Goal: Book appointment/travel/reservation

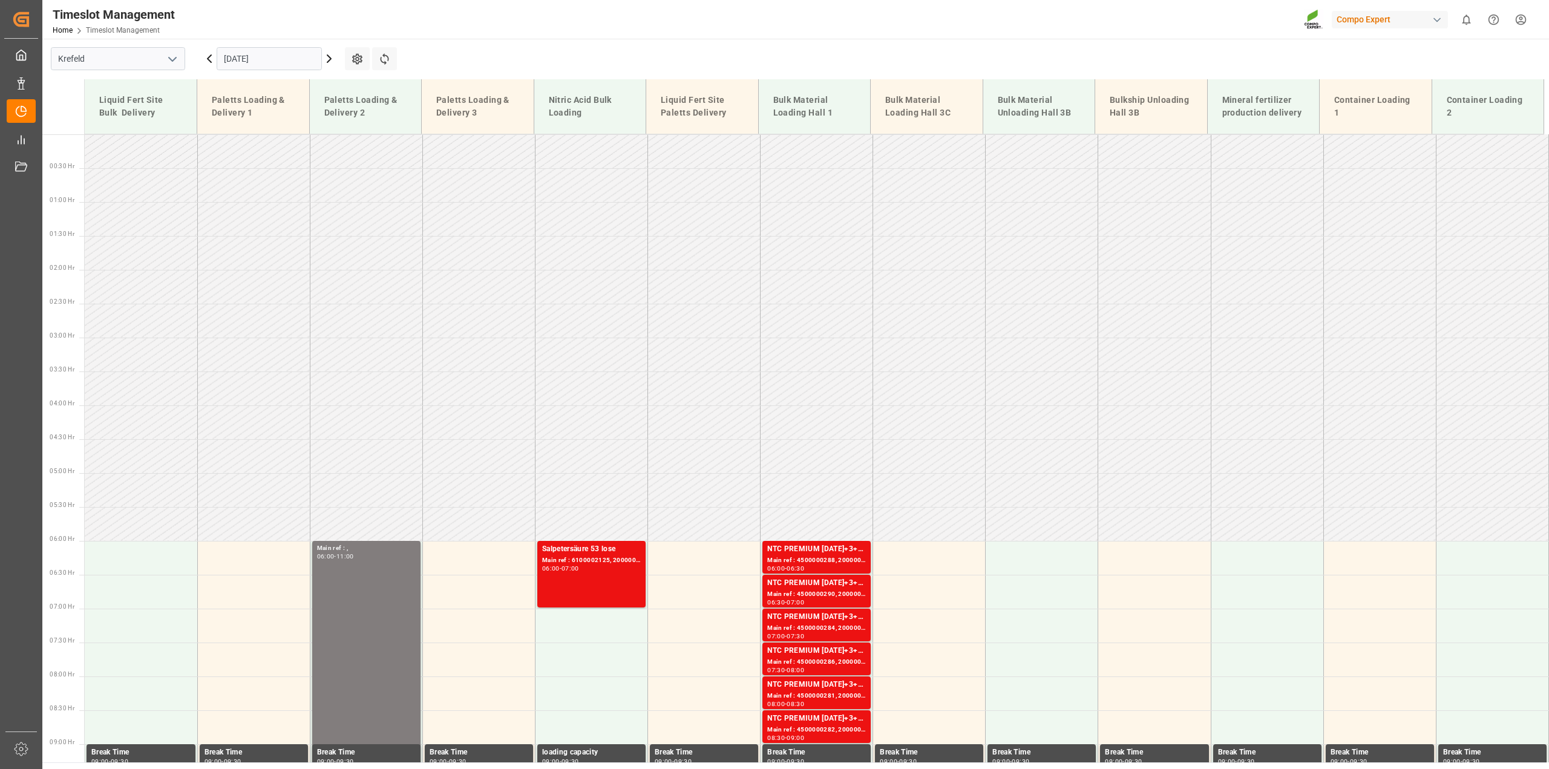
scroll to position [252, 0]
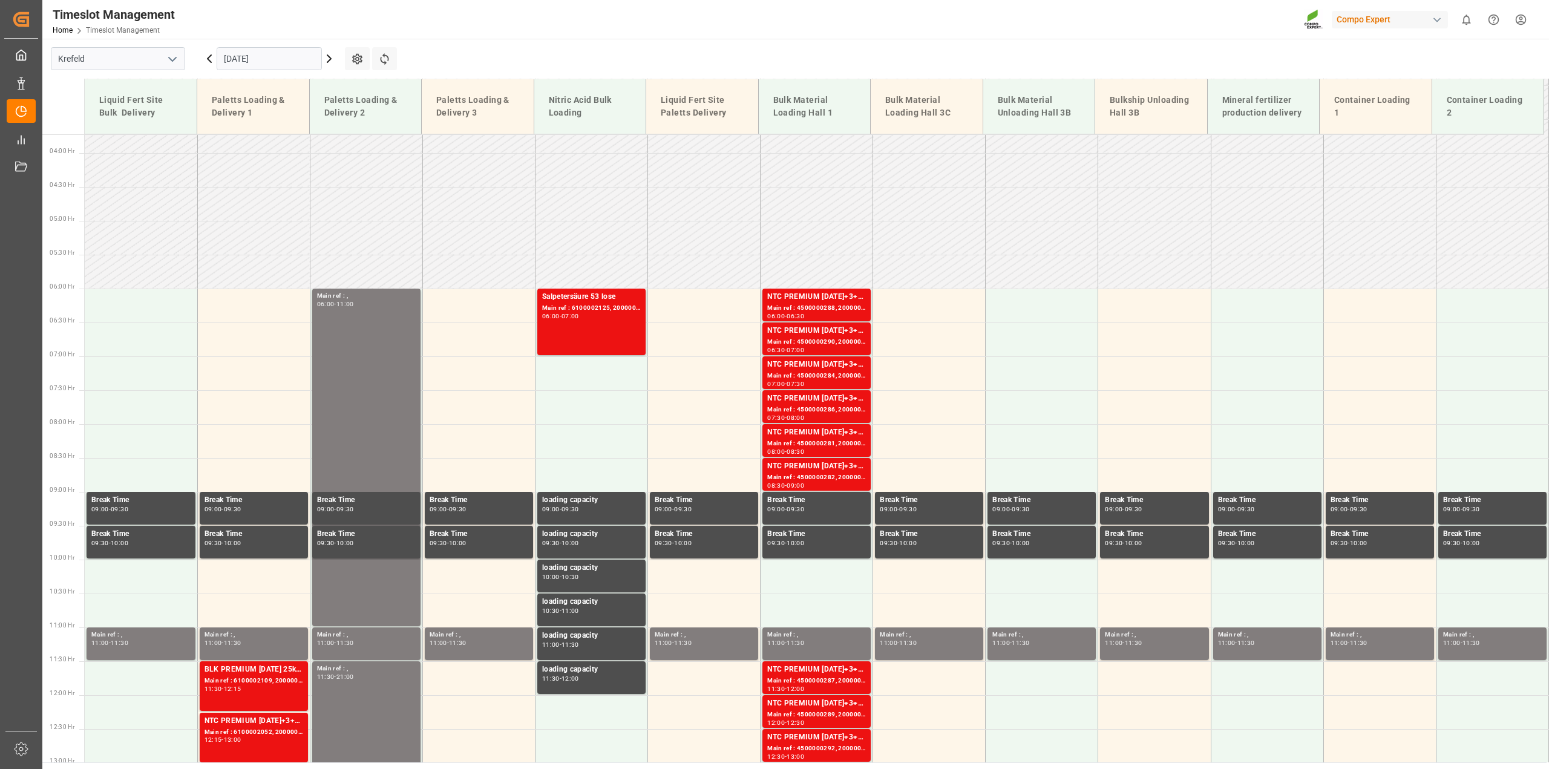
click at [223, 59] on input "[DATE]" at bounding box center [269, 58] width 105 height 23
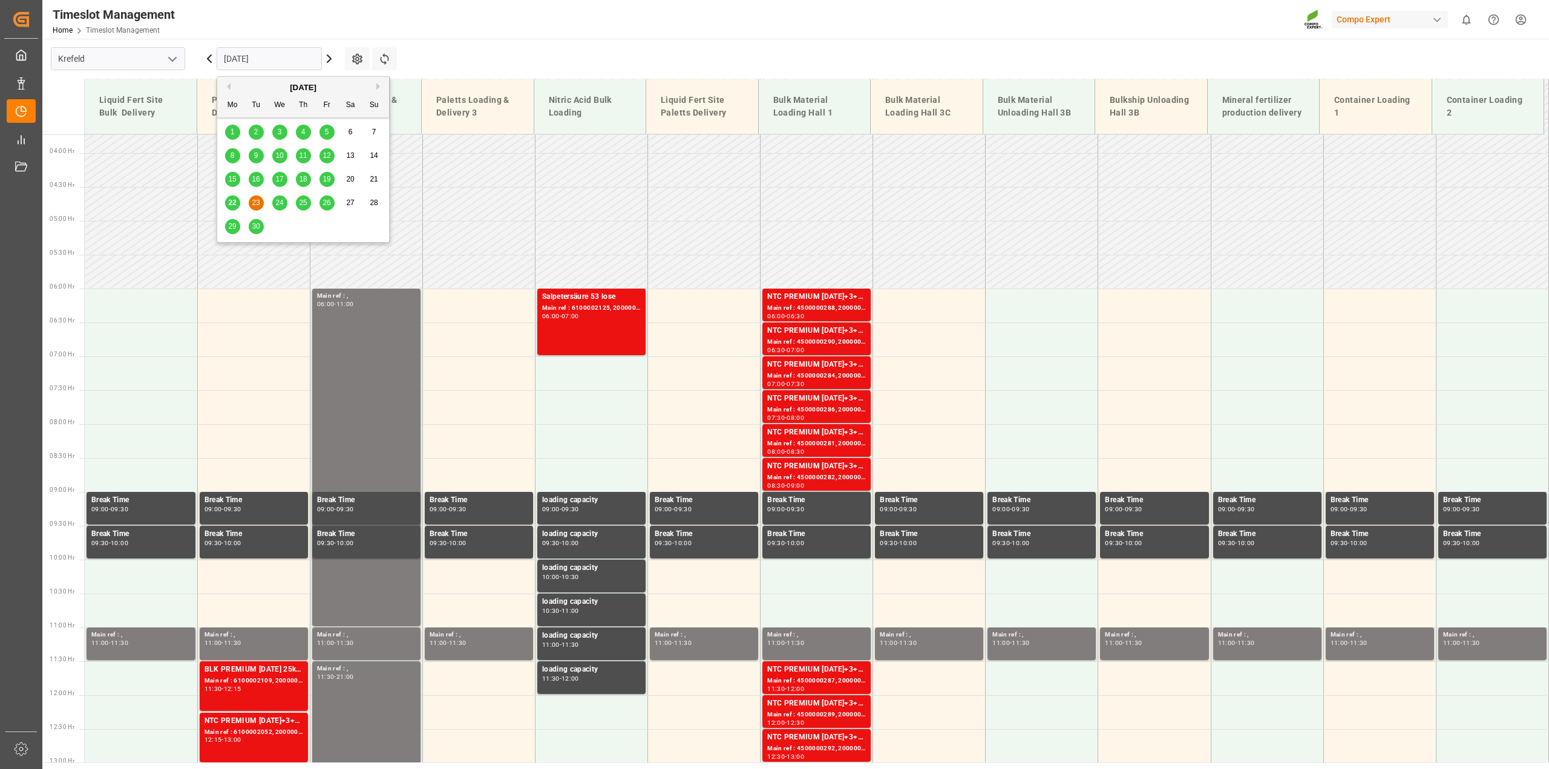
click at [330, 180] on span "19" at bounding box center [327, 179] width 8 height 8
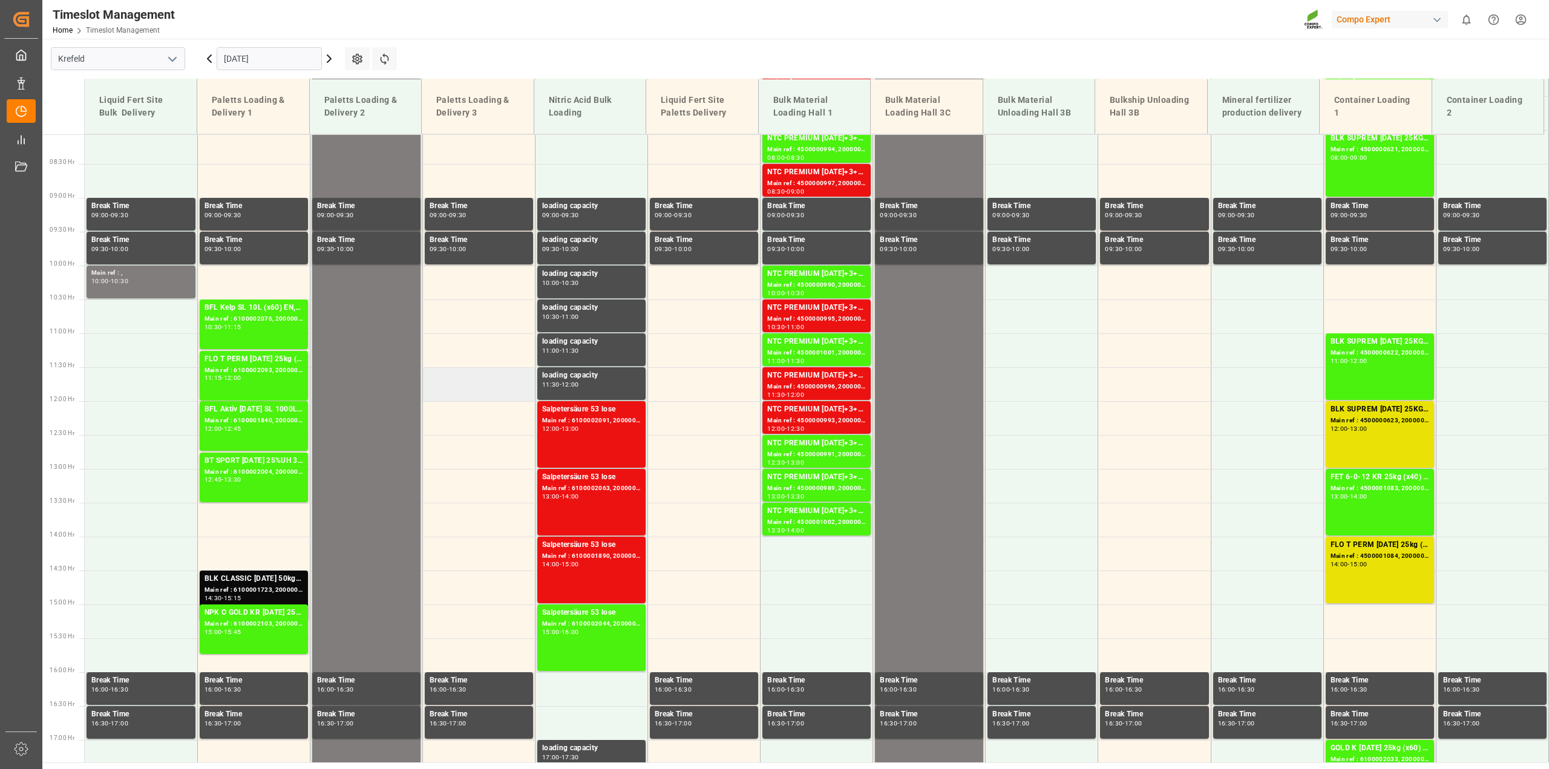
scroll to position [320, 0]
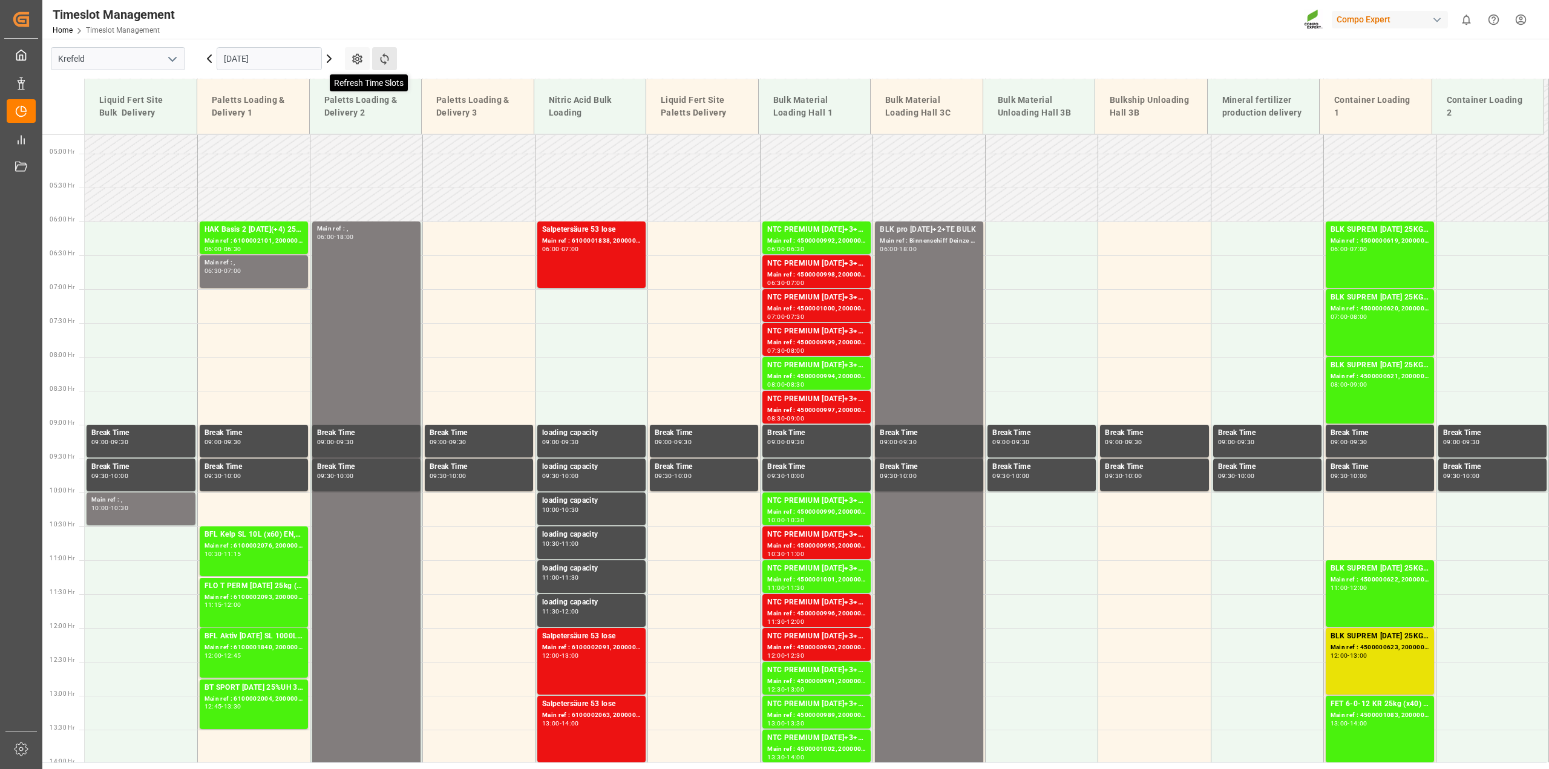
click at [386, 61] on icon at bounding box center [384, 59] width 13 height 13
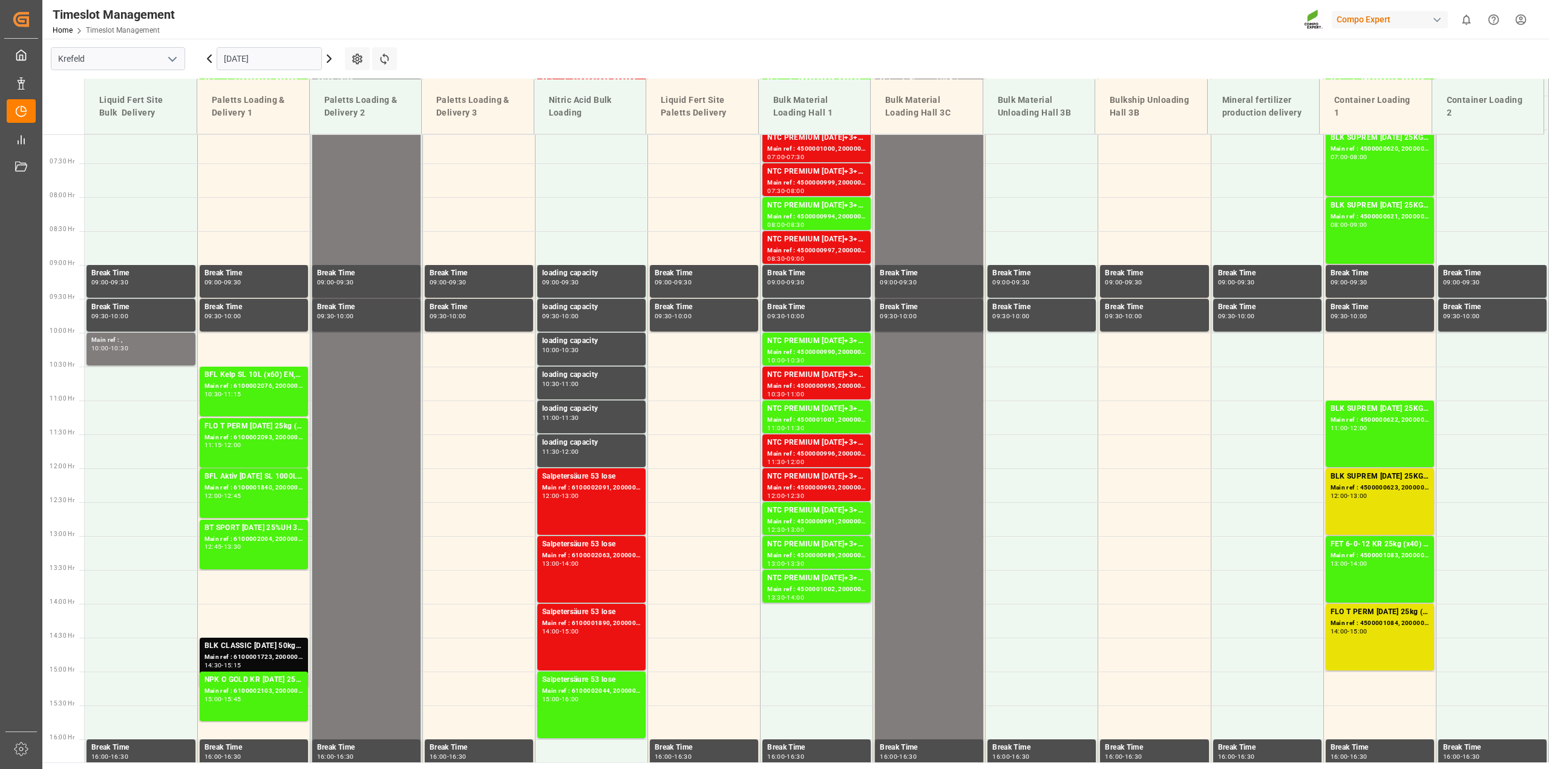
scroll to position [547, 0]
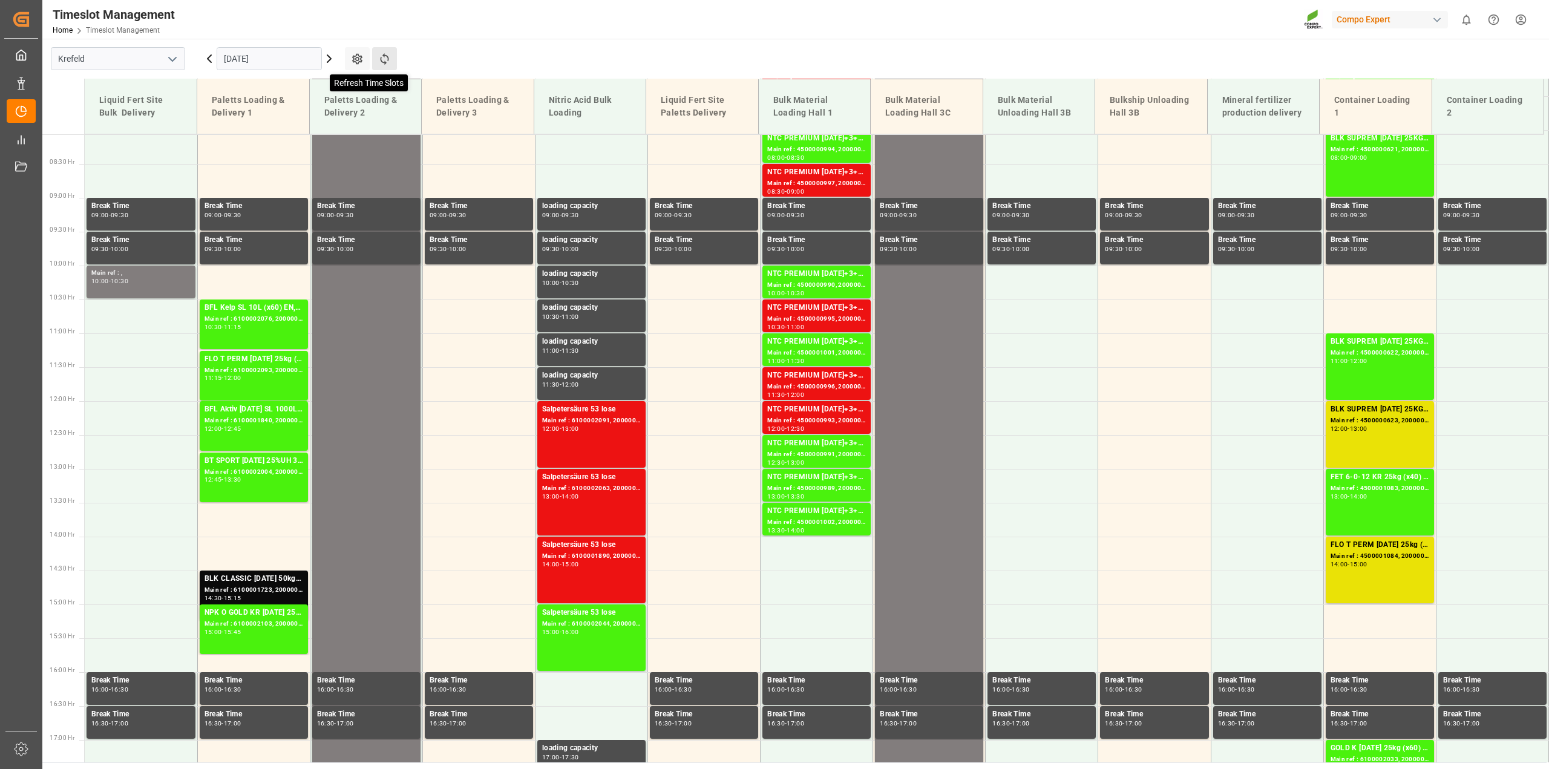
click at [384, 62] on icon at bounding box center [384, 58] width 8 height 11
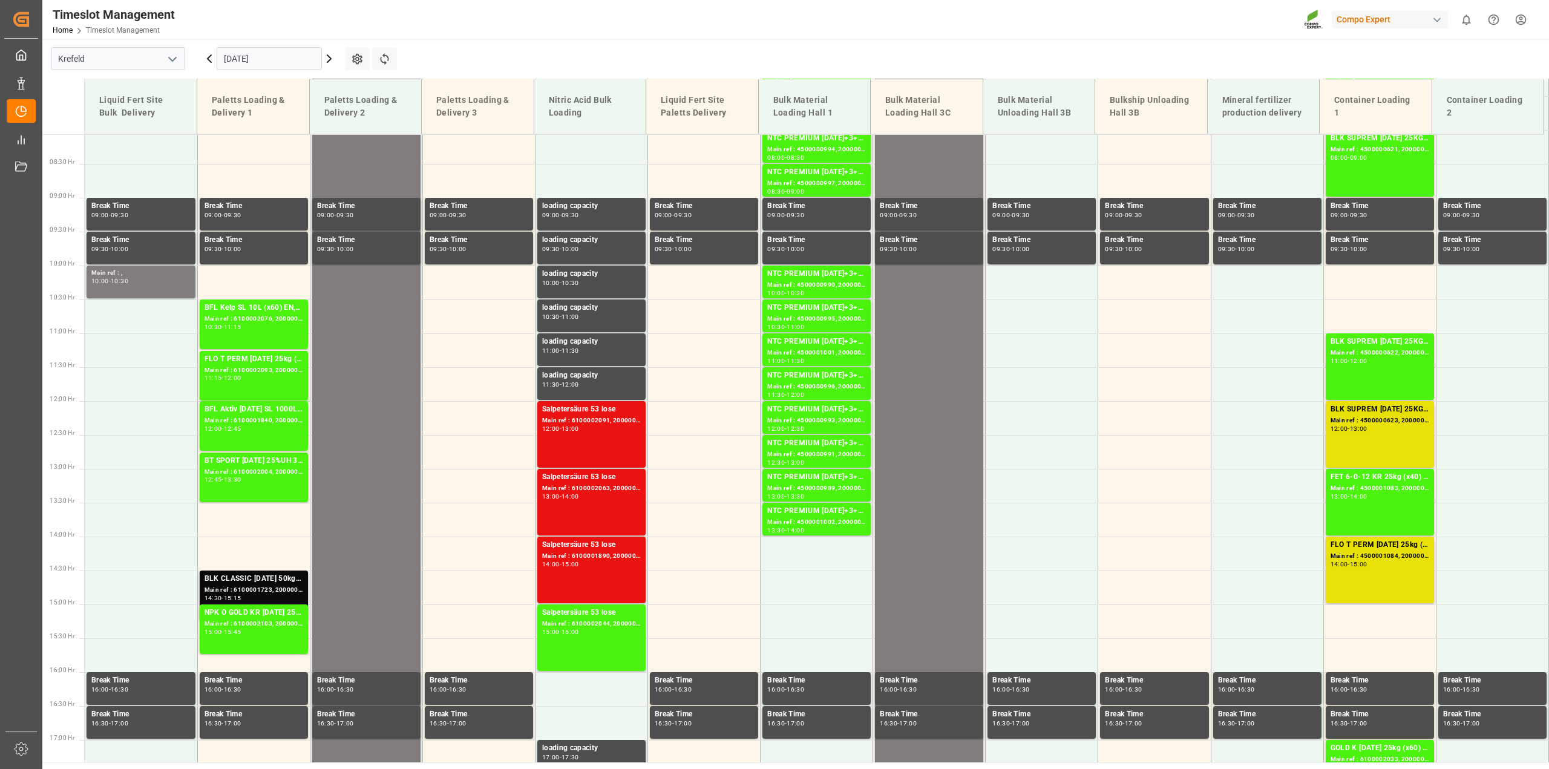
click at [256, 577] on div "BLK CLASSIC [DATE] 50kg(x21)D,EN,PL,FNLBLK CLASSIC [DATE] 25kg(x40)D,EN,PL,FNLB…" at bounding box center [254, 579] width 99 height 12
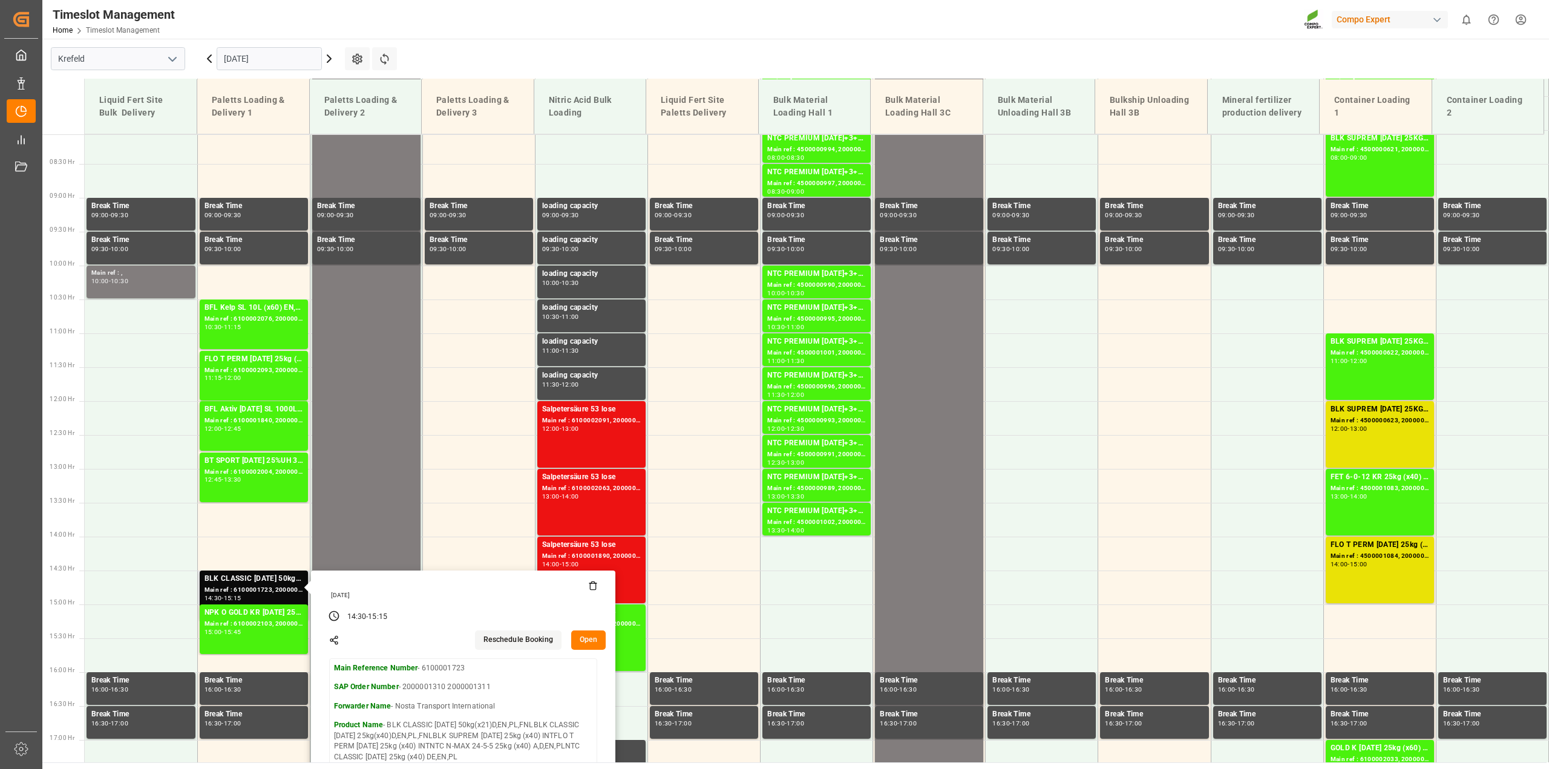
click at [592, 640] on button "Open" at bounding box center [588, 640] width 35 height 19
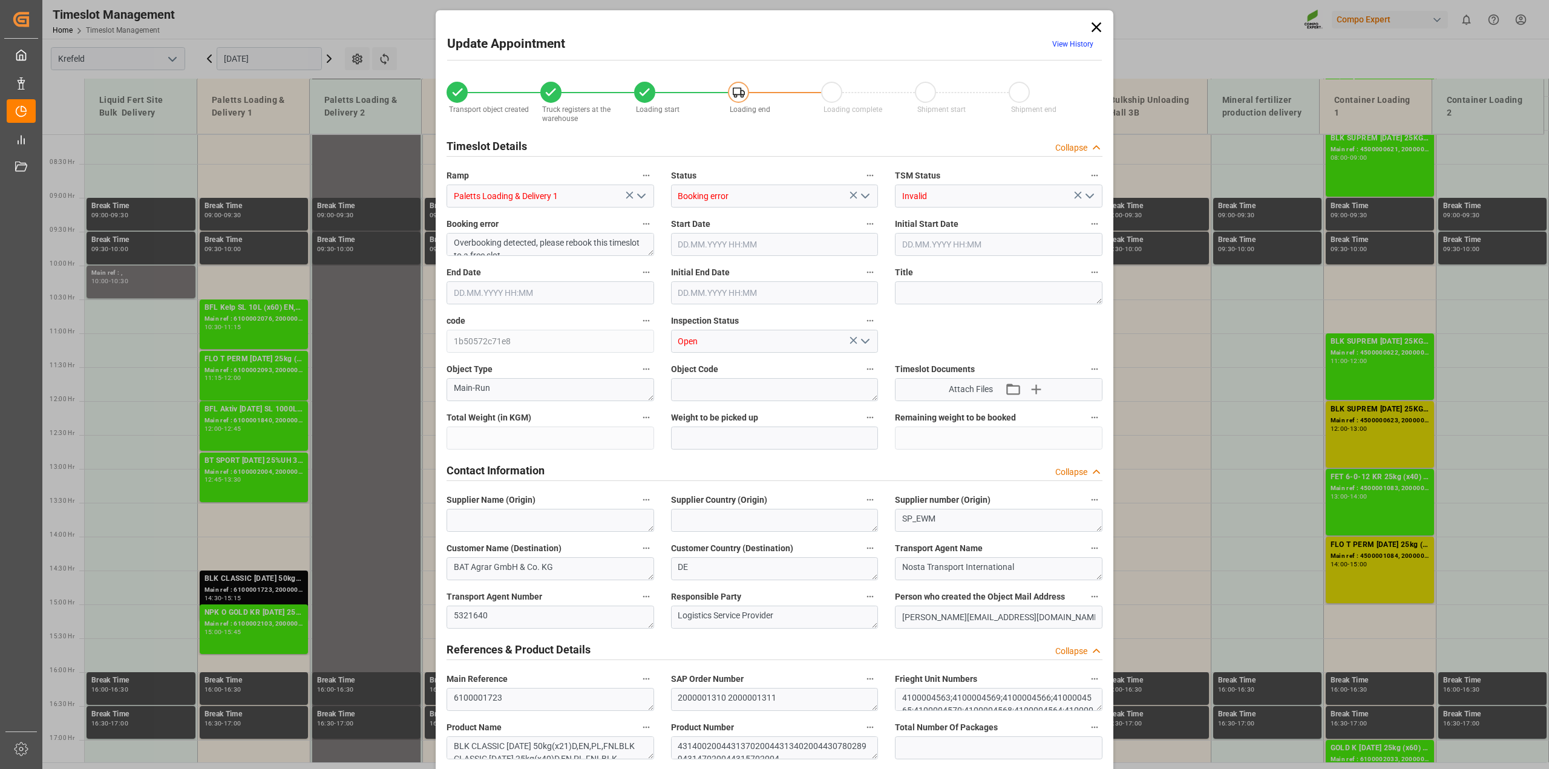
type input "27381.1"
type input "0"
type input "[DATE] 14:30"
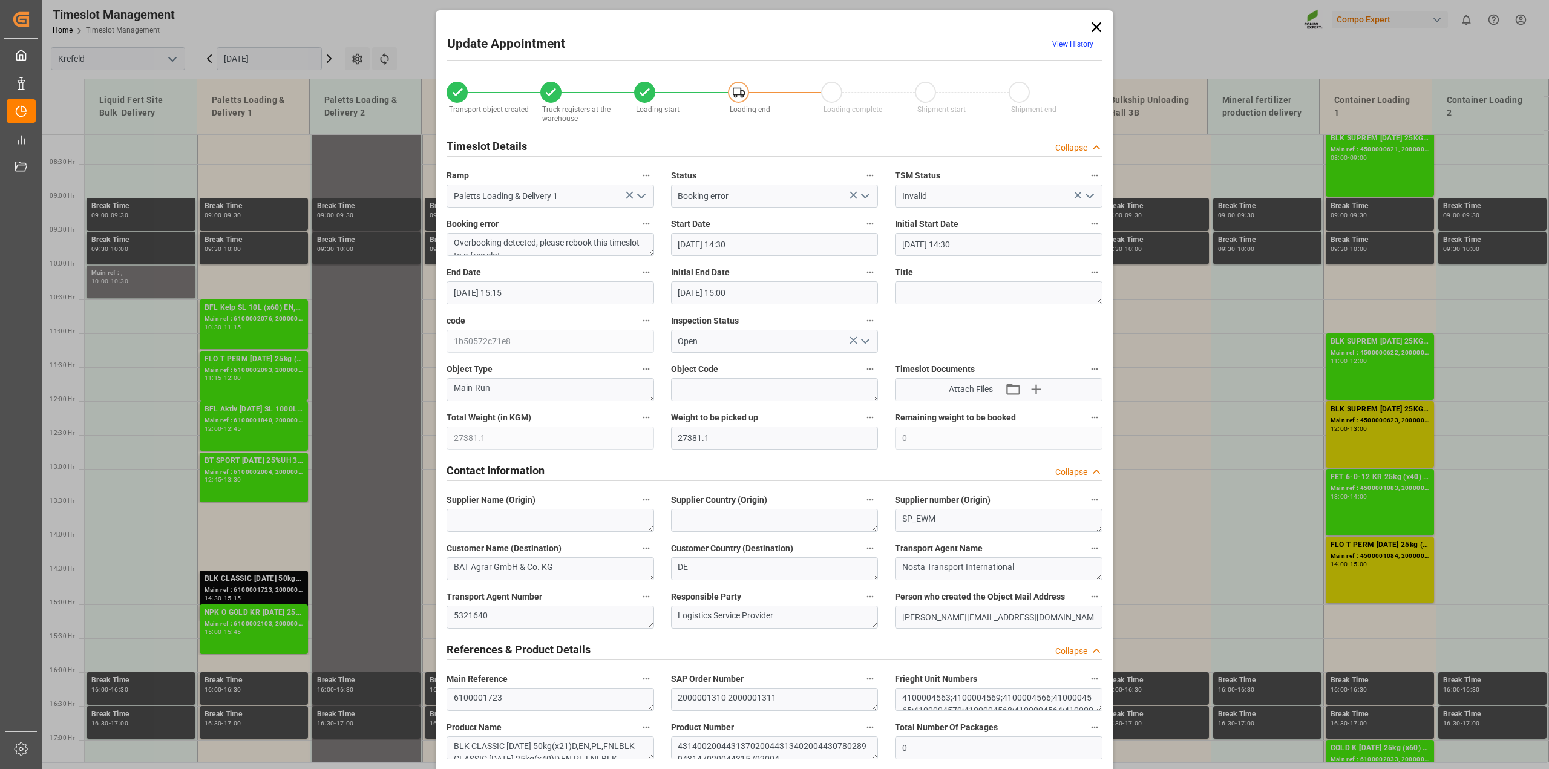
type input "[DATE] 14:30"
type input "[DATE] 15:15"
type input "[DATE] 15:00"
type input "[DATE] 15:33"
type input "[DATE] 18:40"
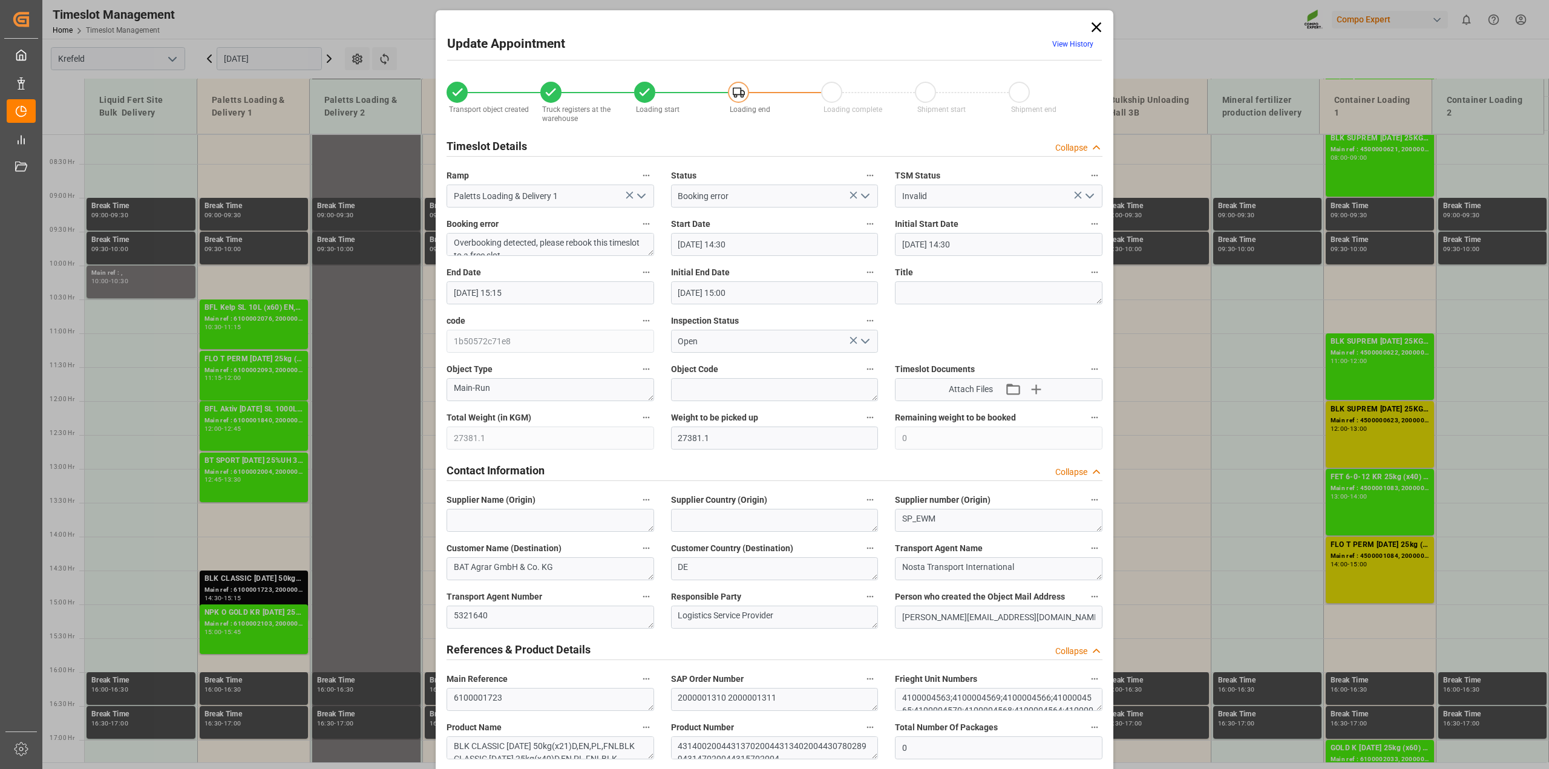
type input "[DATE] 18:40"
type input "[DATE] 11:56"
click at [767, 241] on input "[DATE] 14:30" at bounding box center [775, 244] width 208 height 23
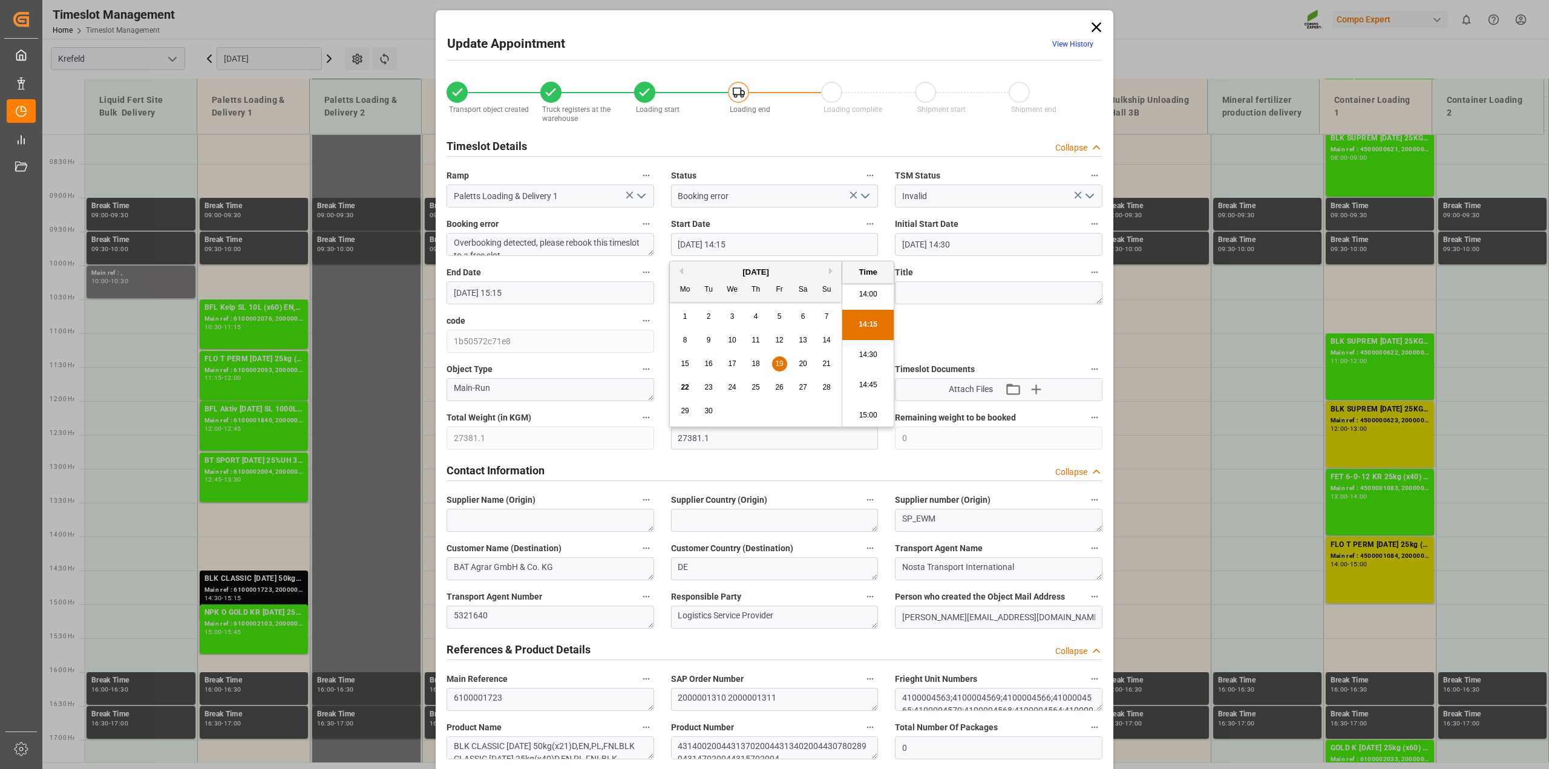
type input "[DATE] 14:15"
click at [567, 291] on input "[DATE] 15:15" at bounding box center [551, 292] width 208 height 23
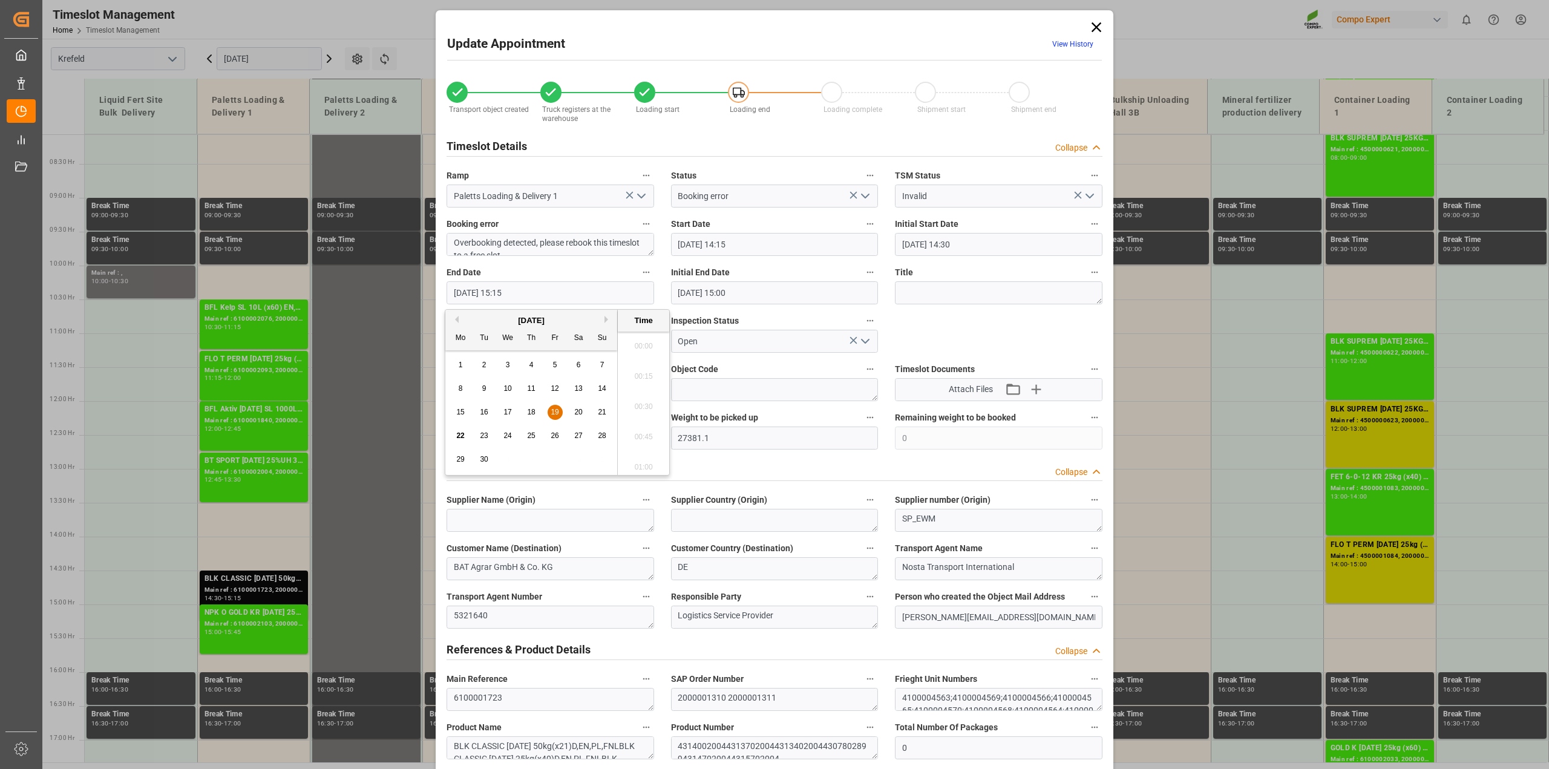
scroll to position [1789, 0]
click at [567, 291] on input "[DATE] 15:15" at bounding box center [551, 292] width 208 height 23
type input "[DATE] 15:00"
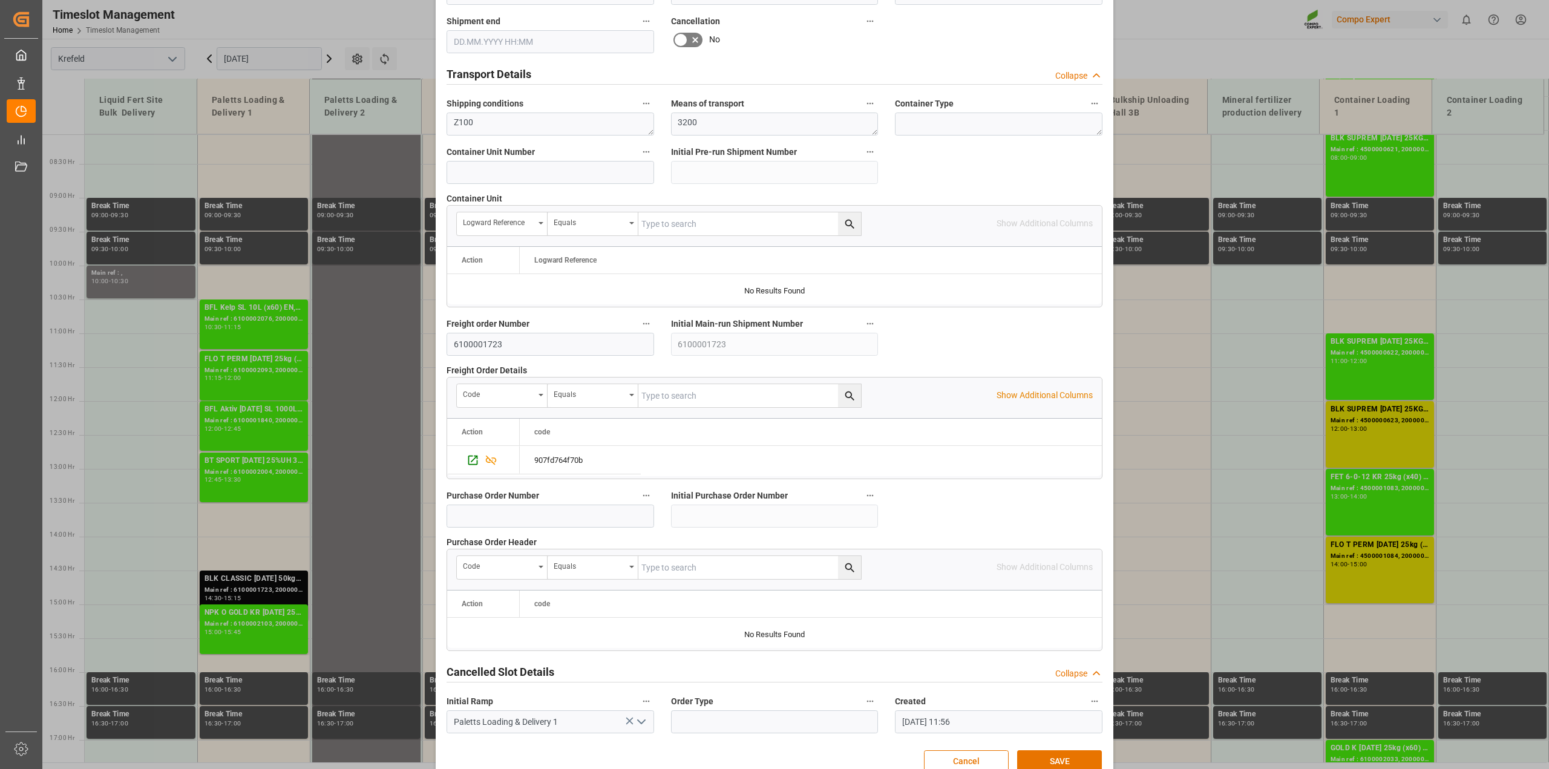
scroll to position [912, 0]
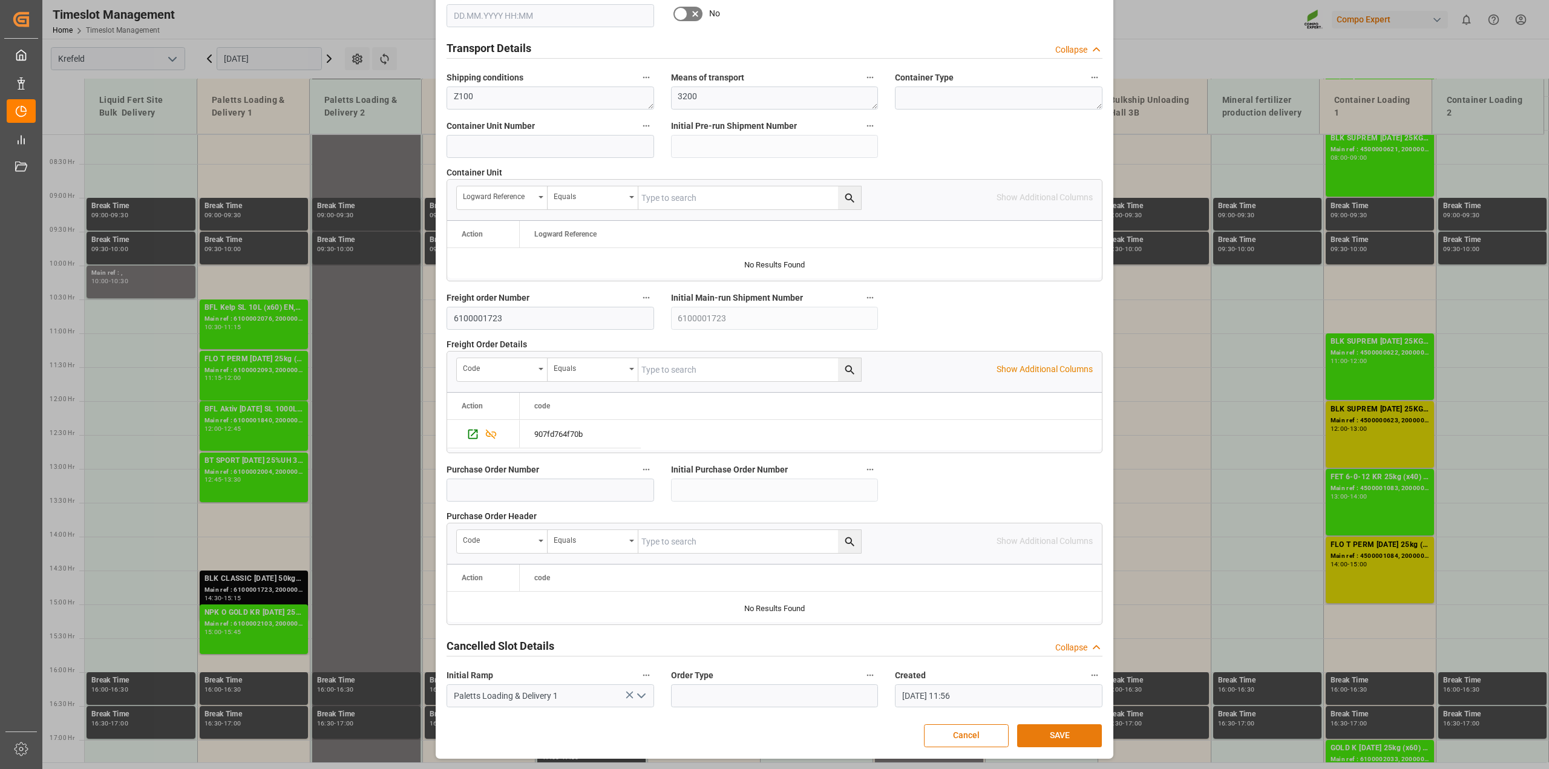
click at [1066, 740] on button "SAVE" at bounding box center [1059, 735] width 85 height 23
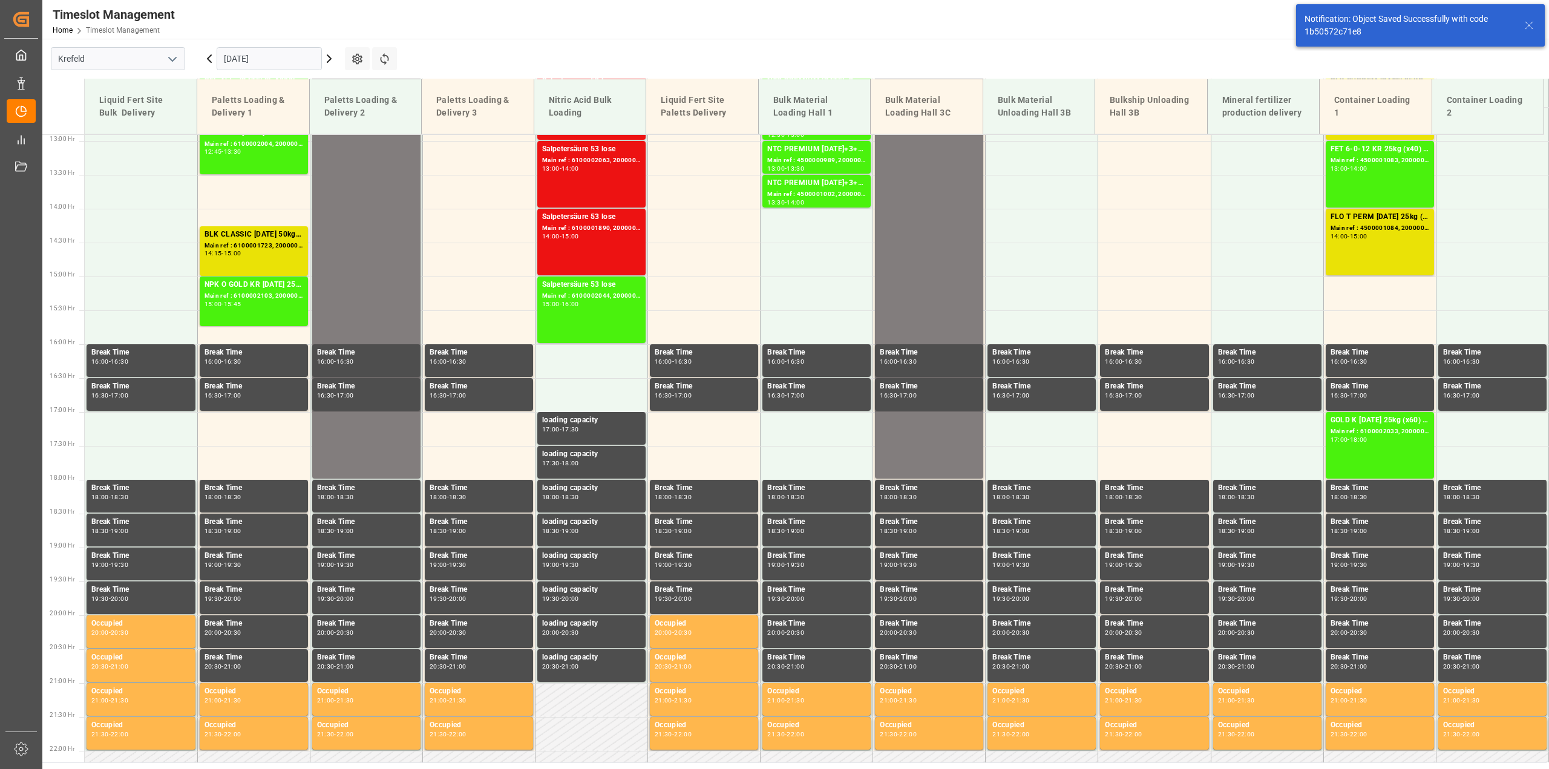
scroll to position [885, 0]
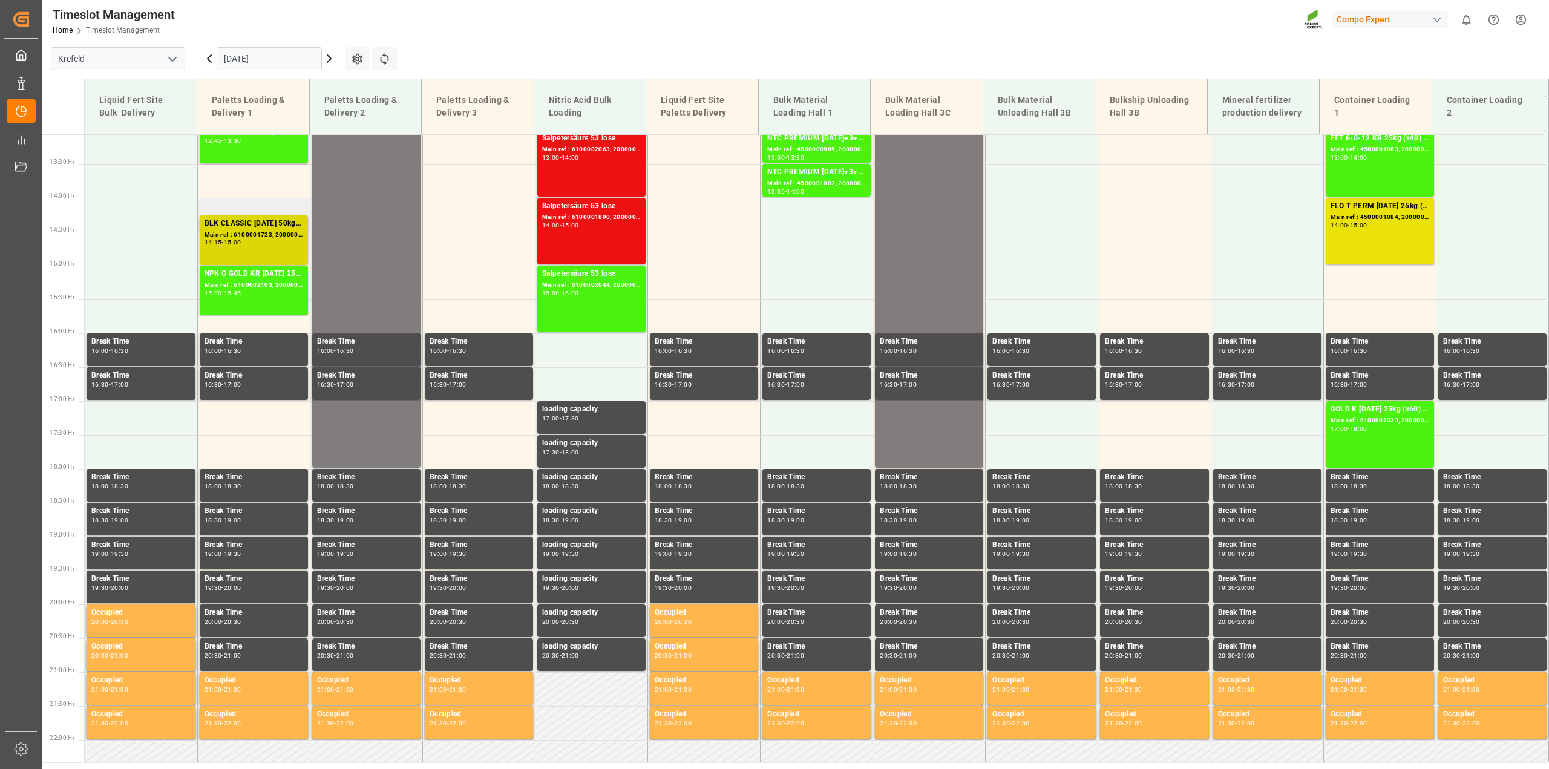
click at [272, 239] on div "Main ref : 6100001723, 2000001310 2000001311" at bounding box center [254, 235] width 99 height 10
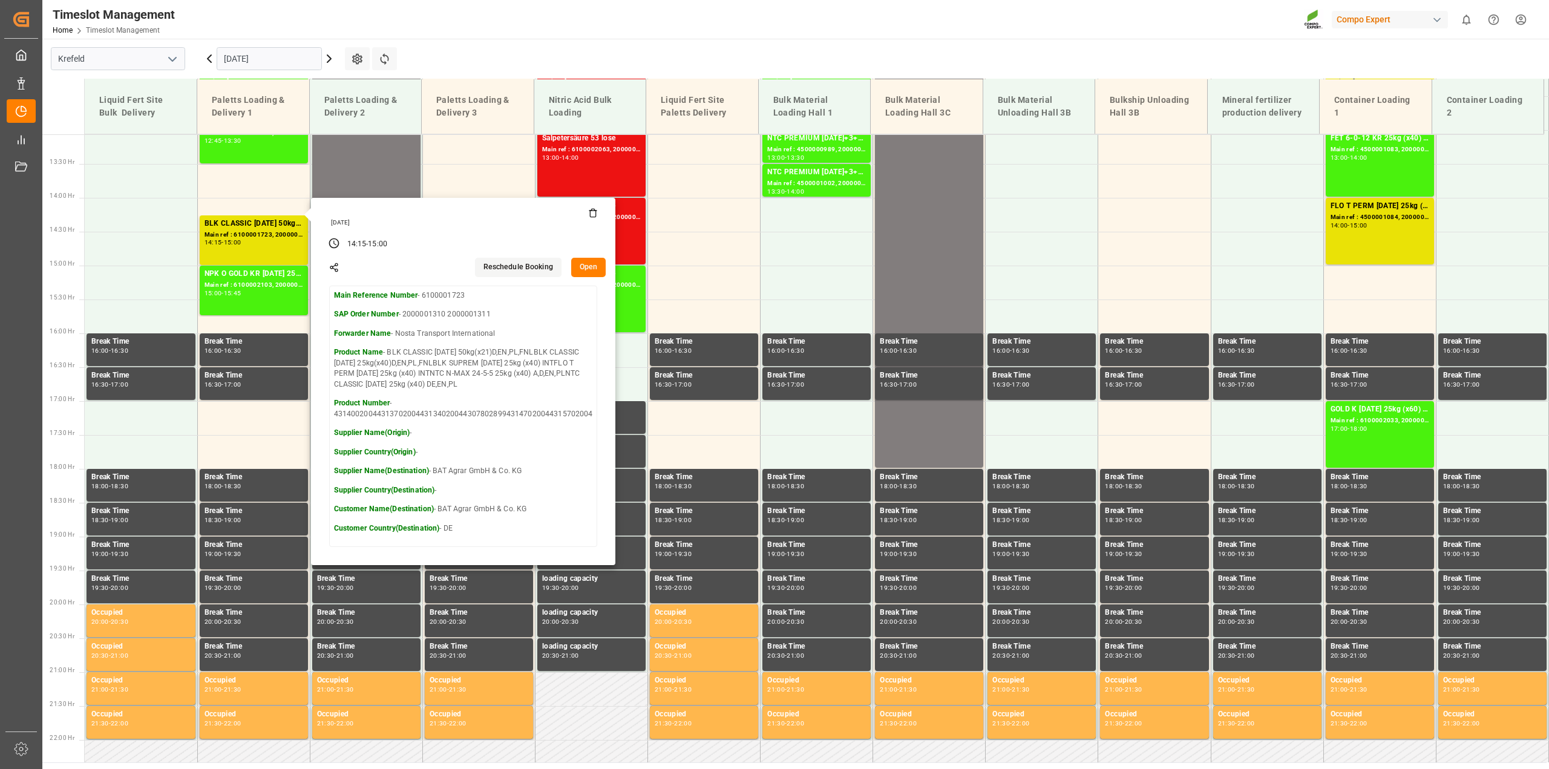
click at [212, 65] on icon at bounding box center [209, 58] width 15 height 15
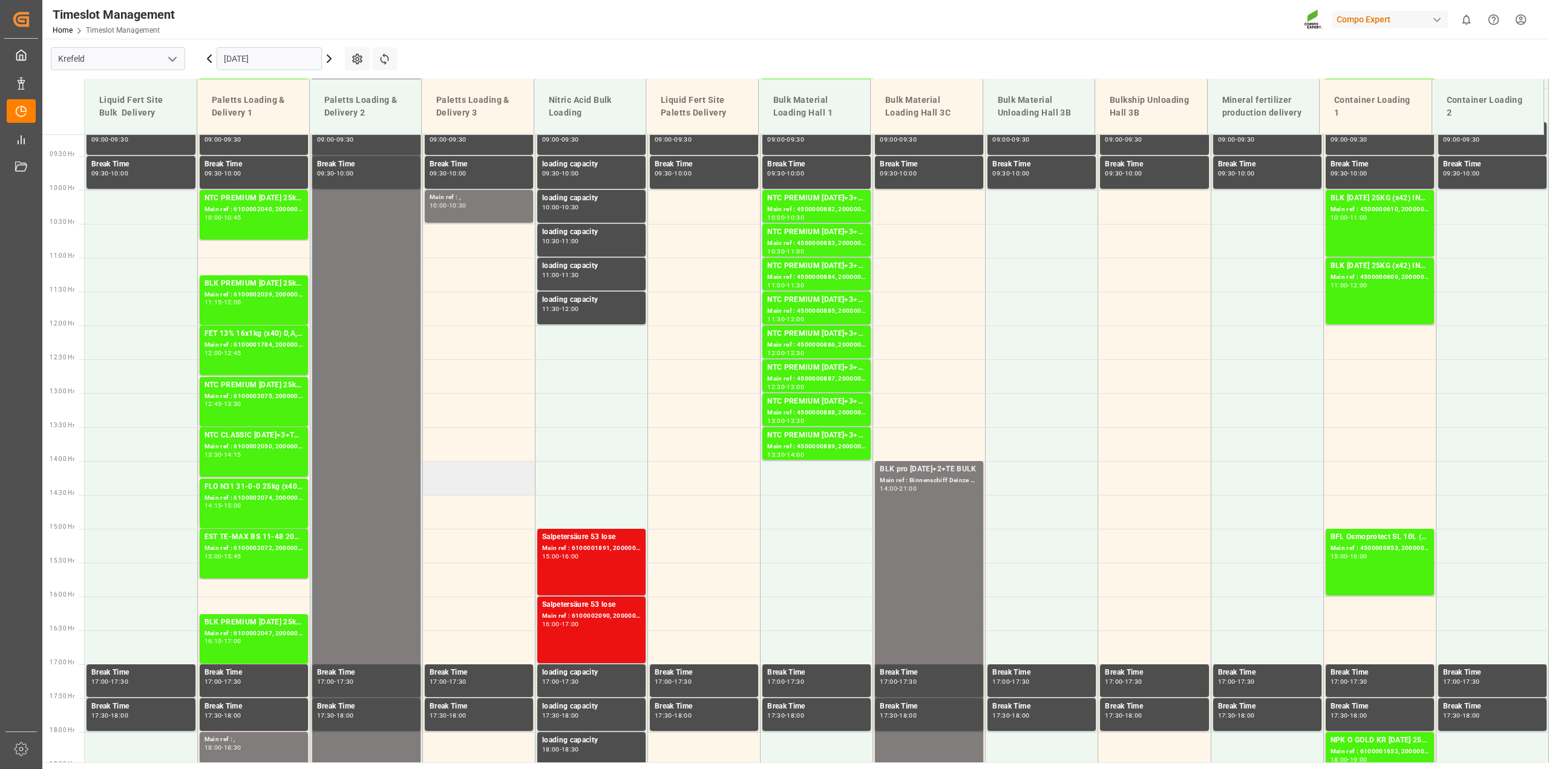
scroll to position [320, 0]
